Goal: Transaction & Acquisition: Purchase product/service

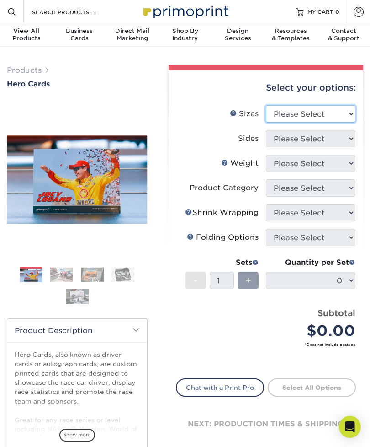
click at [345, 118] on select "Please Select 1.5" x 7" 4" x 6" 5" x 7" 6" x 8" 6" x 8.5" 6" x 9" 7" x 8.5" 7.5…" at bounding box center [311, 113] width 90 height 17
select select "5.00x7.00"
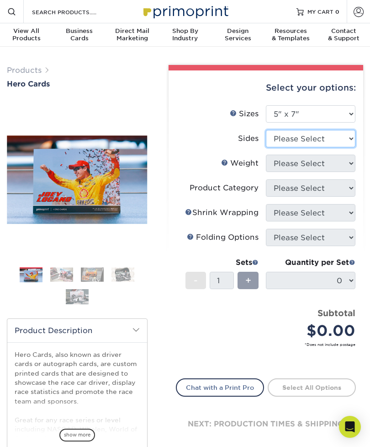
click at [343, 139] on select "Please Select Print Both Sides Print Front Only" at bounding box center [311, 138] width 90 height 17
select select "13abbda7-1d64-4f25-8bb2-c179b224825d"
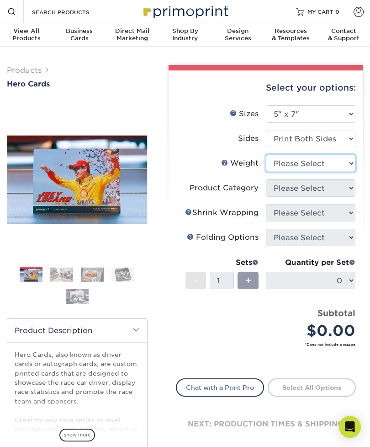
click at [334, 163] on select "Please Select 14PT 16PT 100LB" at bounding box center [311, 163] width 90 height 17
select select "14PT"
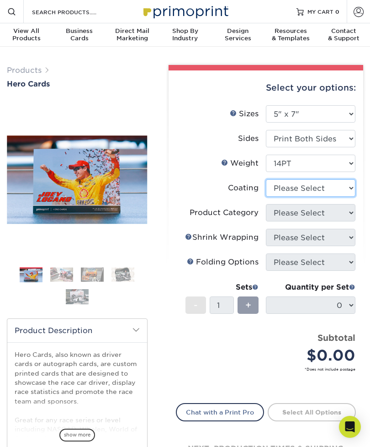
click at [322, 189] on select at bounding box center [311, 187] width 90 height 17
select select "121bb7b5-3b4d-429f-bd8d-bbf80e953313"
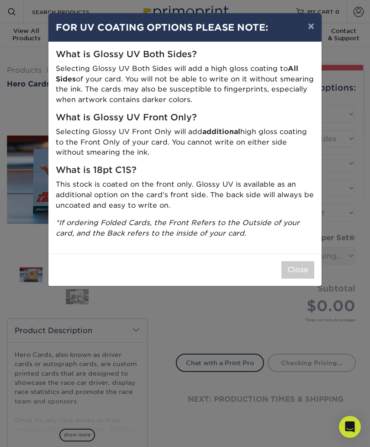
click at [299, 261] on button "Close" at bounding box center [298, 269] width 33 height 17
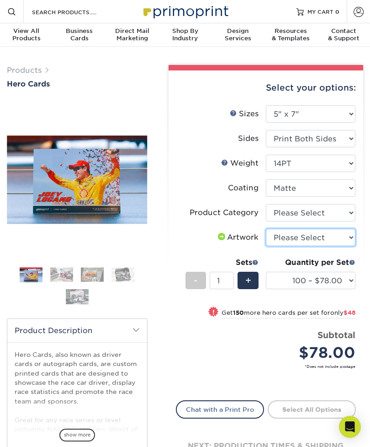
click at [332, 241] on select "Please Select I will upload files I need a design - $150" at bounding box center [311, 237] width 90 height 17
select select "upload"
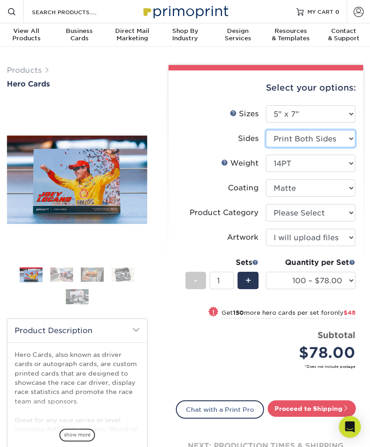
click at [348, 140] on select "Please Select Print Both Sides Print Front Only" at bounding box center [311, 138] width 90 height 17
click at [344, 112] on select "Please Select 1.5" x 7" 4" x 6" 5" x 7" 6" x 8" 6" x 8.5" 6" x 9" 7" x 8.5" 7.5…" at bounding box center [311, 113] width 90 height 17
select select "4.00x6.00"
select select
select select "-1"
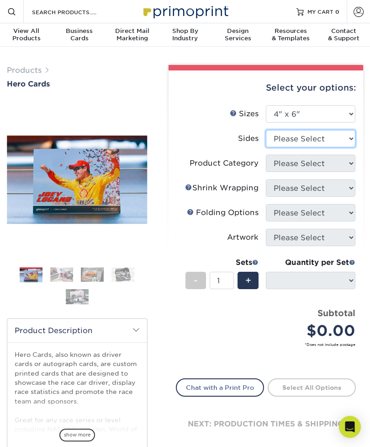
click at [343, 147] on select "Please Select Print Both Sides Print Front Only" at bounding box center [311, 138] width 90 height 17
select select "13abbda7-1d64-4f25-8bb2-c179b224825d"
select select
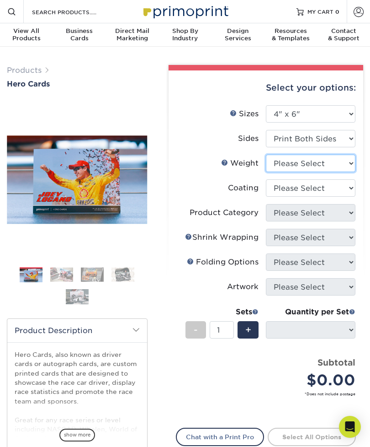
click at [343, 166] on select "Please Select 14PT 100LB 16PT" at bounding box center [311, 163] width 90 height 17
select select "14PT"
select select
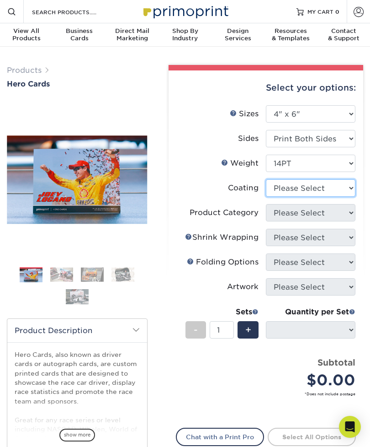
click at [333, 191] on select at bounding box center [311, 187] width 90 height 17
select select "3e7618de-abca-4bda-9f97-8b9129e913d8"
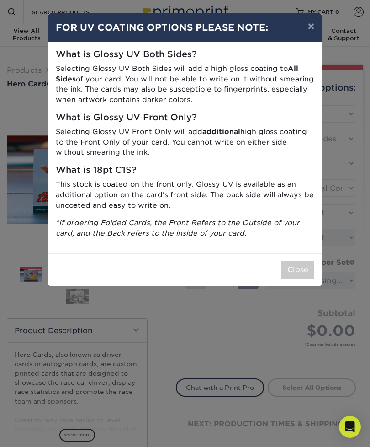
click at [309, 27] on button "×" at bounding box center [311, 26] width 21 height 26
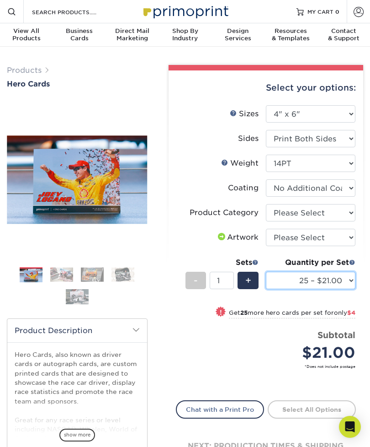
click at [343, 282] on select "25 – $21.00 50 – $25.00 75 – $31.00 100 – $33.00 250 – $59.00 500 – $71.00" at bounding box center [311, 280] width 90 height 17
select select "500 – $71.00"
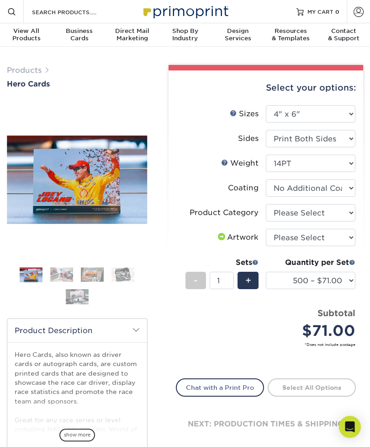
click at [64, 275] on img at bounding box center [61, 275] width 23 height 14
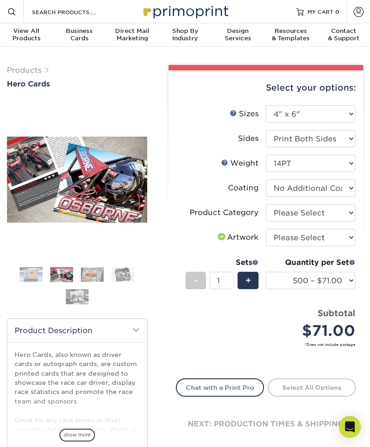
click at [102, 276] on img at bounding box center [92, 275] width 23 height 14
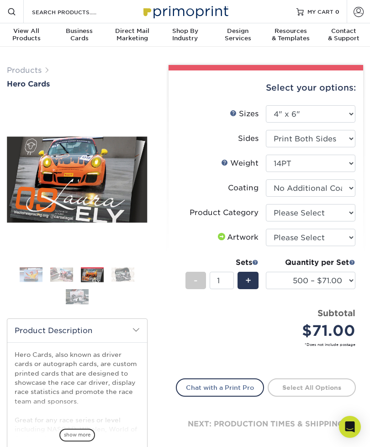
click at [129, 275] on img at bounding box center [123, 275] width 23 height 14
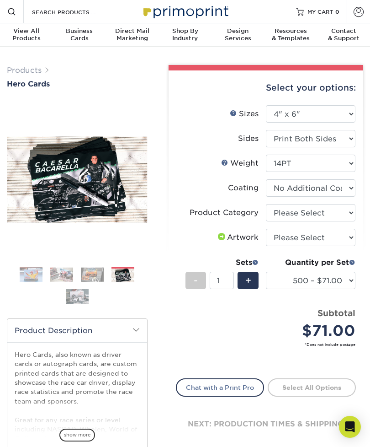
click at [84, 301] on img at bounding box center [77, 297] width 23 height 16
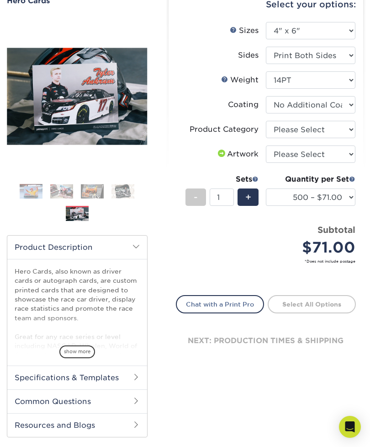
scroll to position [89, 0]
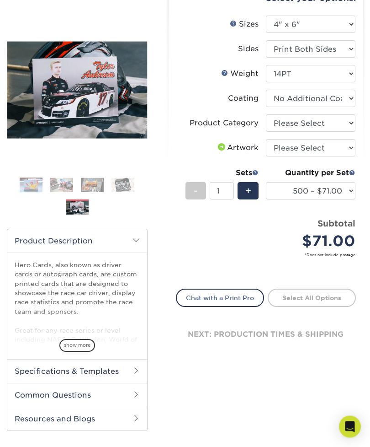
click at [90, 343] on span "show more" at bounding box center [77, 345] width 36 height 12
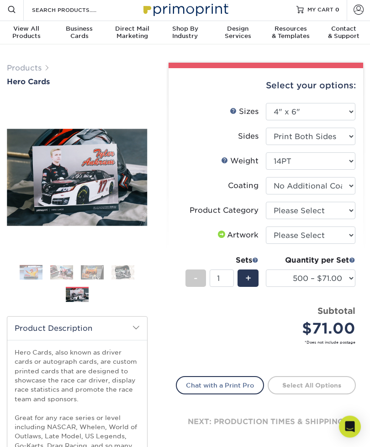
scroll to position [0, 0]
